Goal: Task Accomplishment & Management: Manage account settings

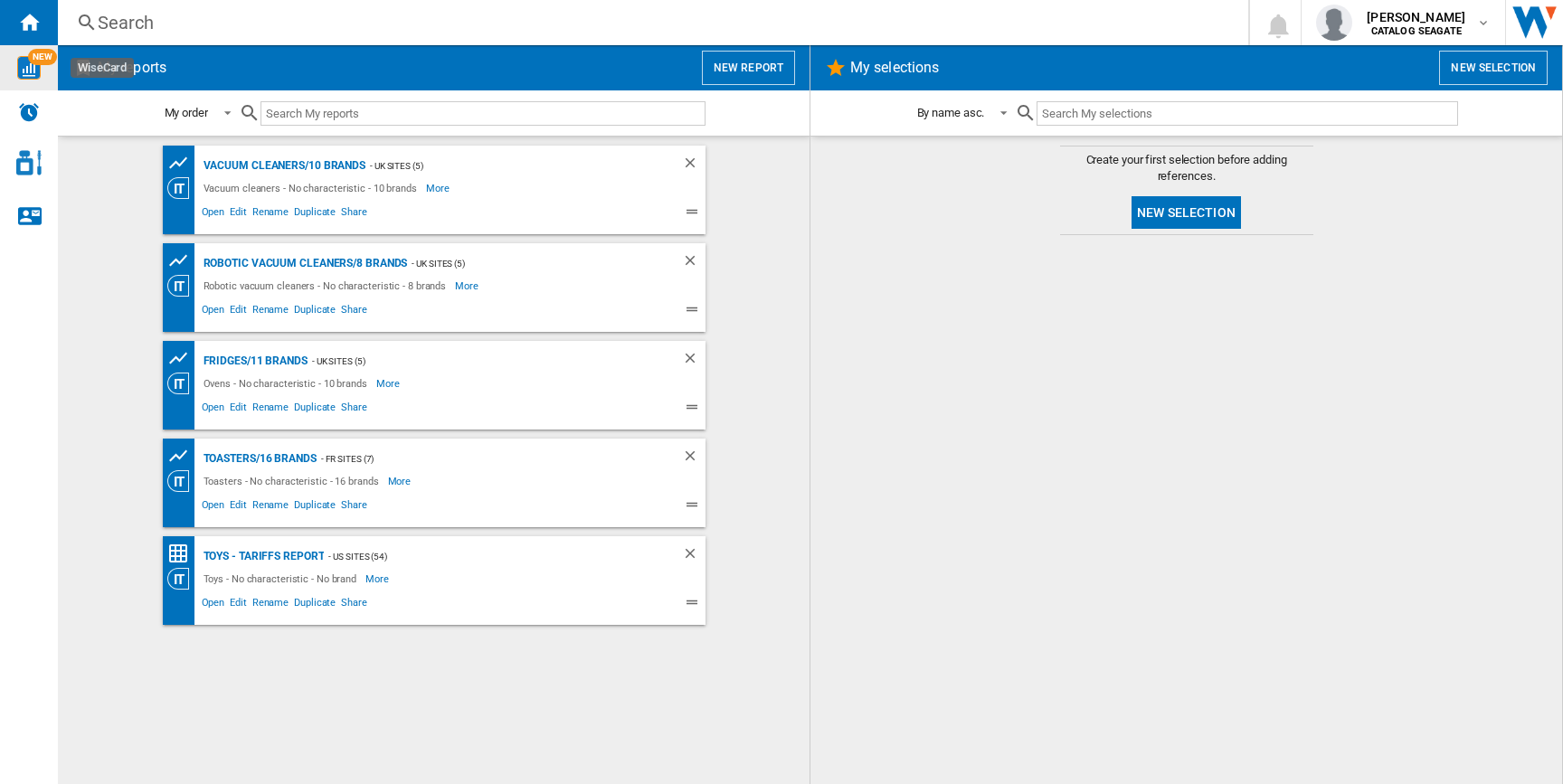
click at [34, 61] on span "NEW" at bounding box center [43, 57] width 29 height 17
click at [1470, 27] on div "[PERSON_NAME] CATALOG [GEOGRAPHIC_DATA]" at bounding box center [1417, 23] width 116 height 29
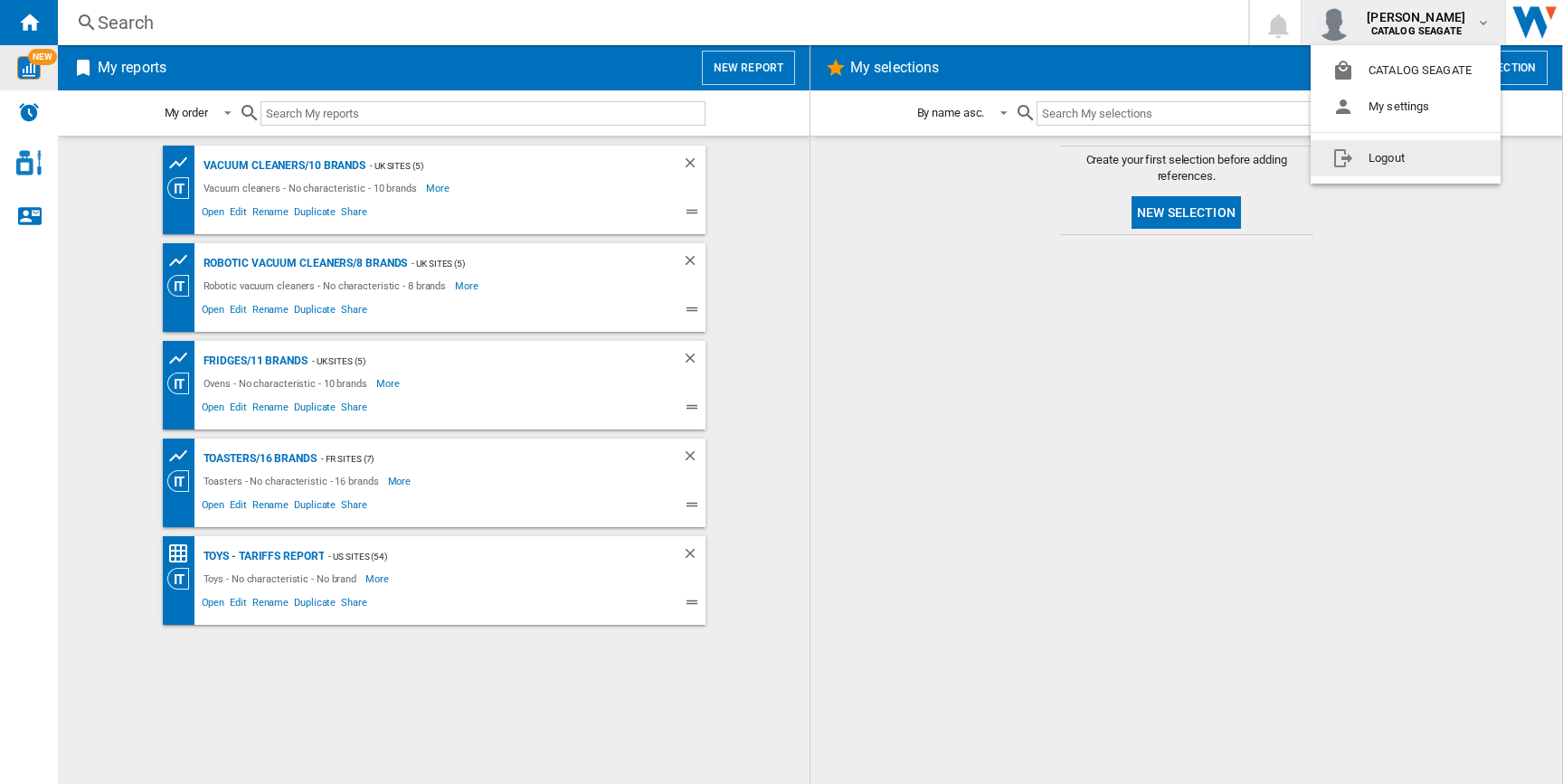
click at [1414, 154] on button "Logout" at bounding box center [1405, 158] width 190 height 36
